Goal: Transaction & Acquisition: Purchase product/service

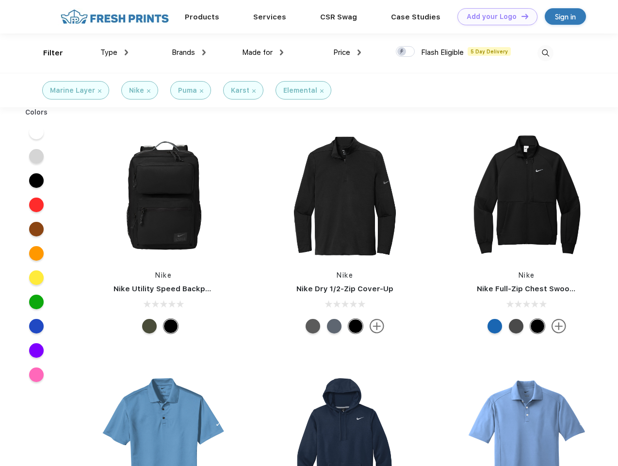
scroll to position [0, 0]
click at [494, 16] on link "Add your Logo Design Tool" at bounding box center [497, 16] width 80 height 17
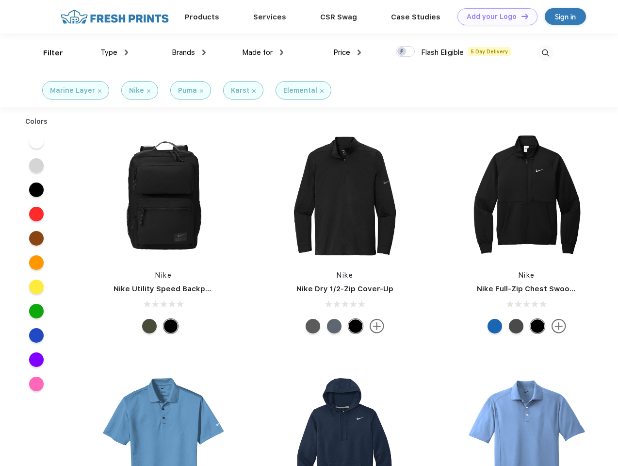
click at [47, 53] on div "Filter" at bounding box center [53, 53] width 20 height 11
click at [114, 52] on span "Type" at bounding box center [108, 52] width 17 height 9
click at [189, 52] on span "Brands" at bounding box center [183, 52] width 23 height 9
click at [263, 52] on span "Made for" at bounding box center [257, 52] width 31 height 9
click at [347, 52] on span "Price" at bounding box center [341, 52] width 17 height 9
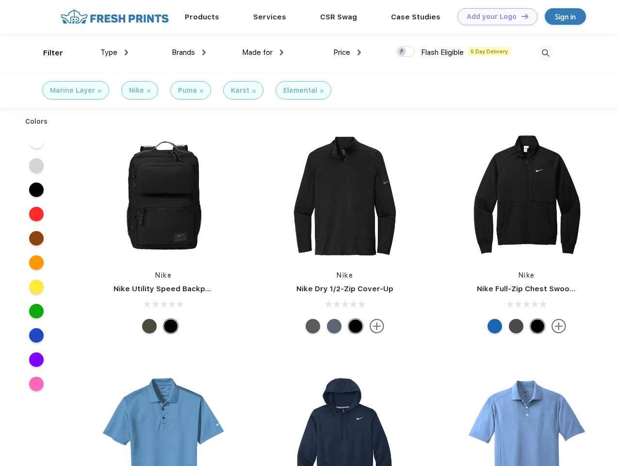
click at [406, 52] on div at bounding box center [405, 51] width 19 height 11
click at [402, 52] on input "checkbox" at bounding box center [399, 49] width 6 height 6
click at [545, 53] on img at bounding box center [546, 53] width 16 height 16
click at [36, 134] on div at bounding box center [36, 141] width 15 height 15
